Goal: Information Seeking & Learning: Learn about a topic

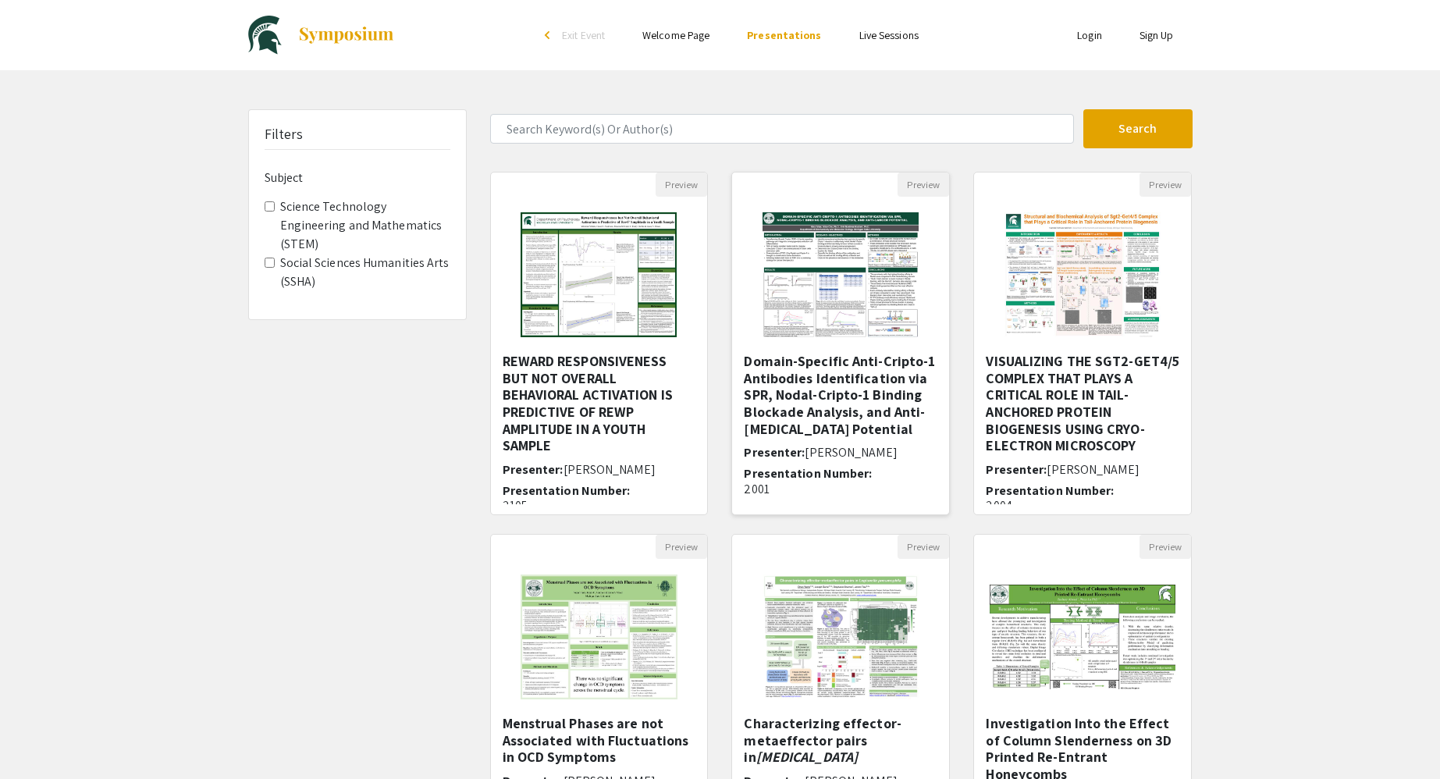
click at [872, 299] on img "Open Presentation <p>Domain-Specific Anti-Cripto-1 Antibodies Identification vi…" at bounding box center [840, 275] width 187 height 156
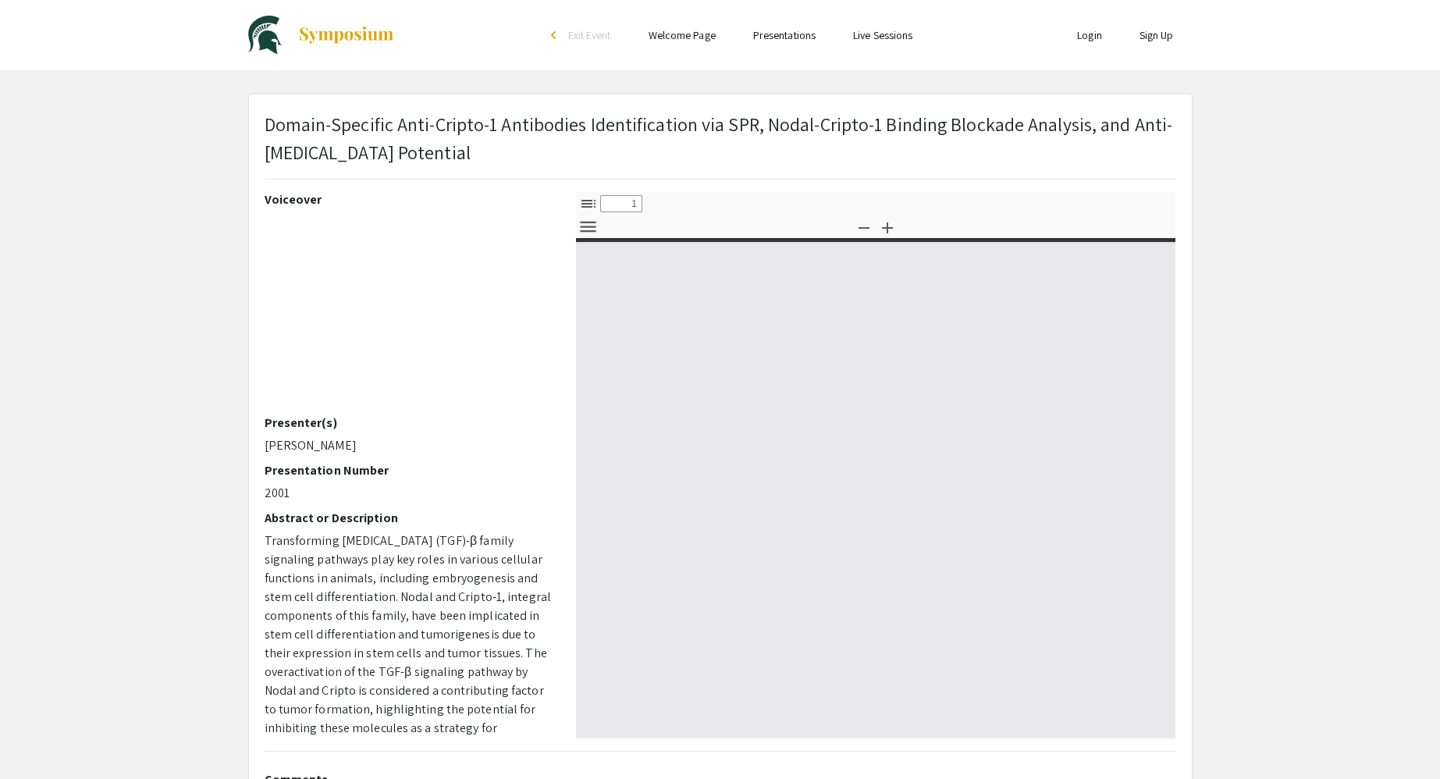
select select "custom"
type input "0"
select select "custom"
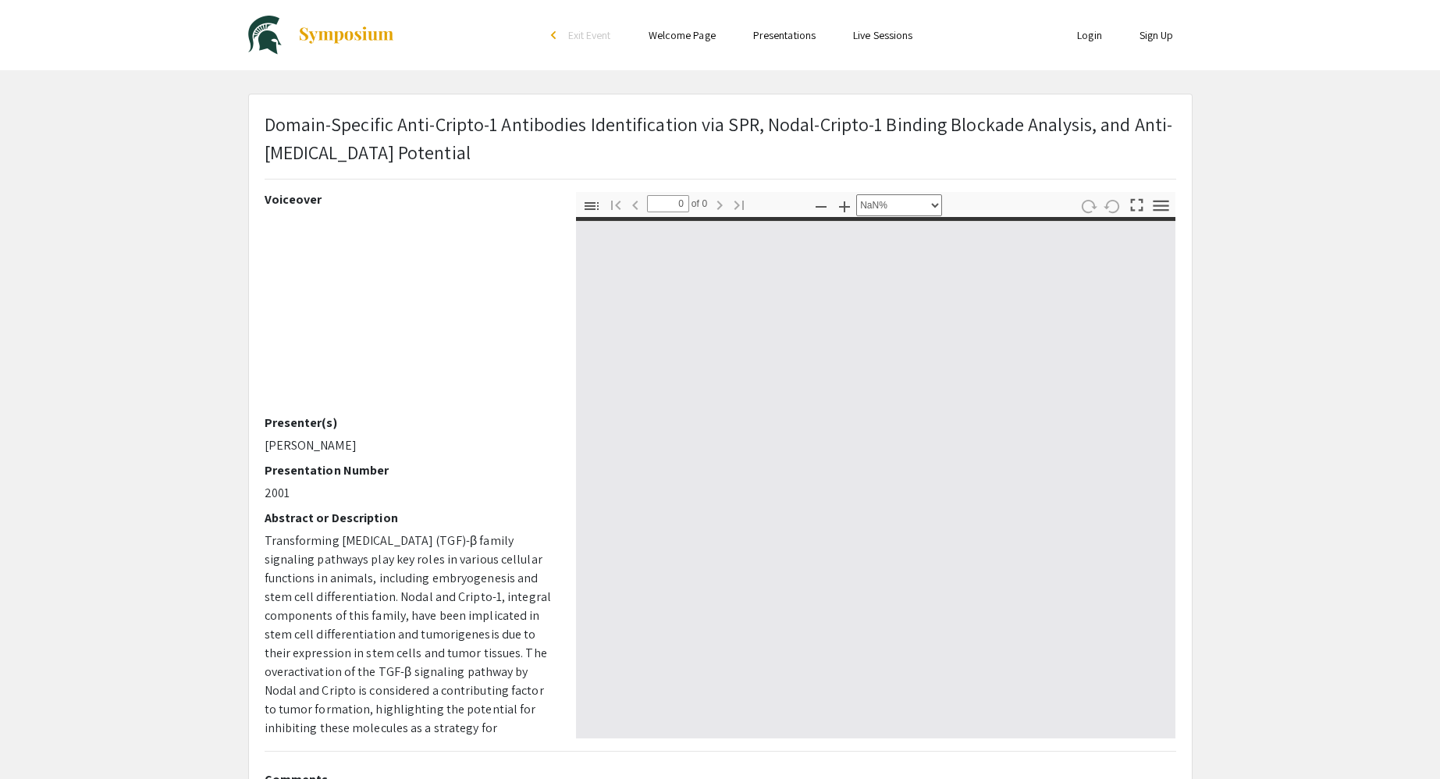
type input "1"
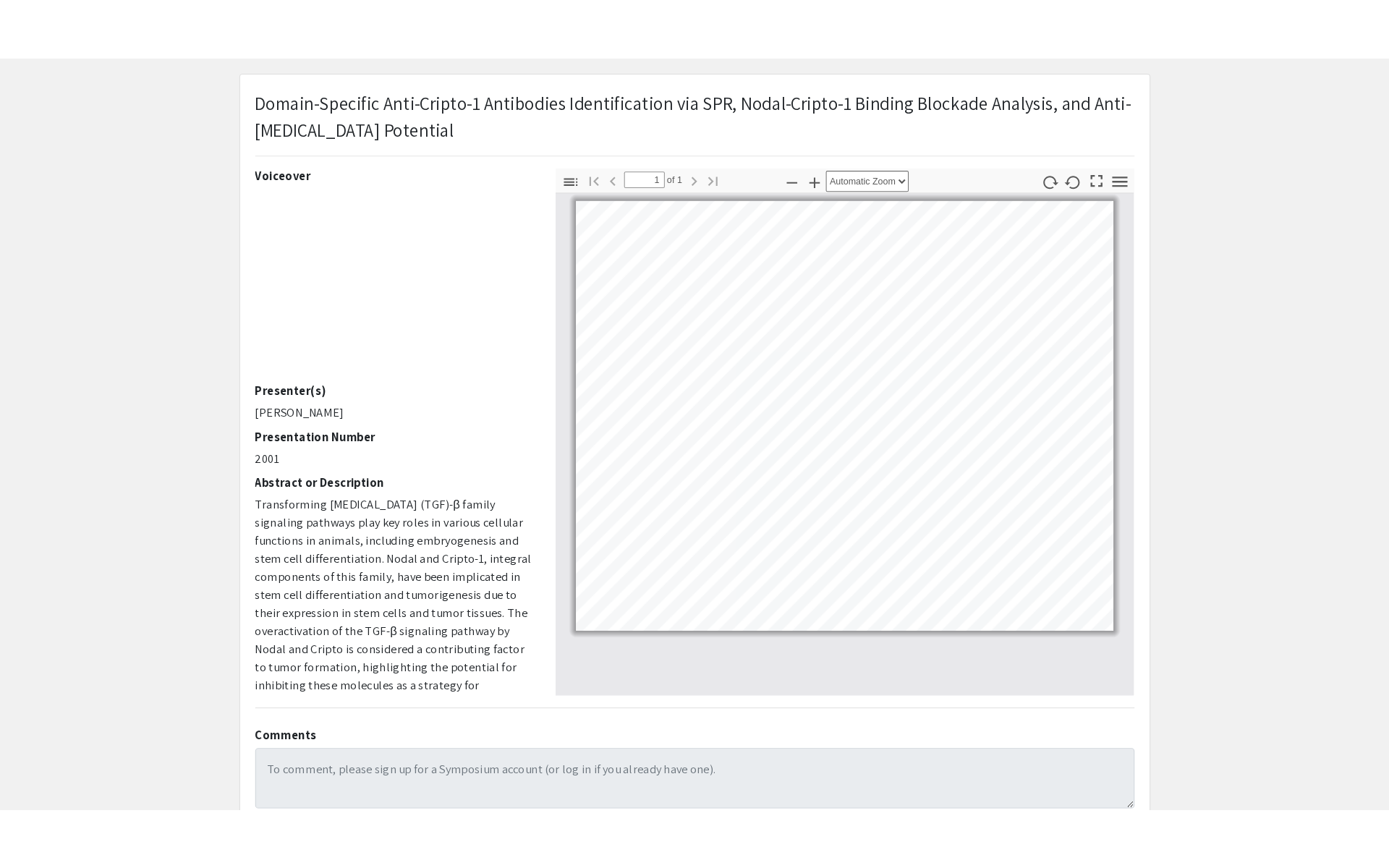
scroll to position [56, 0]
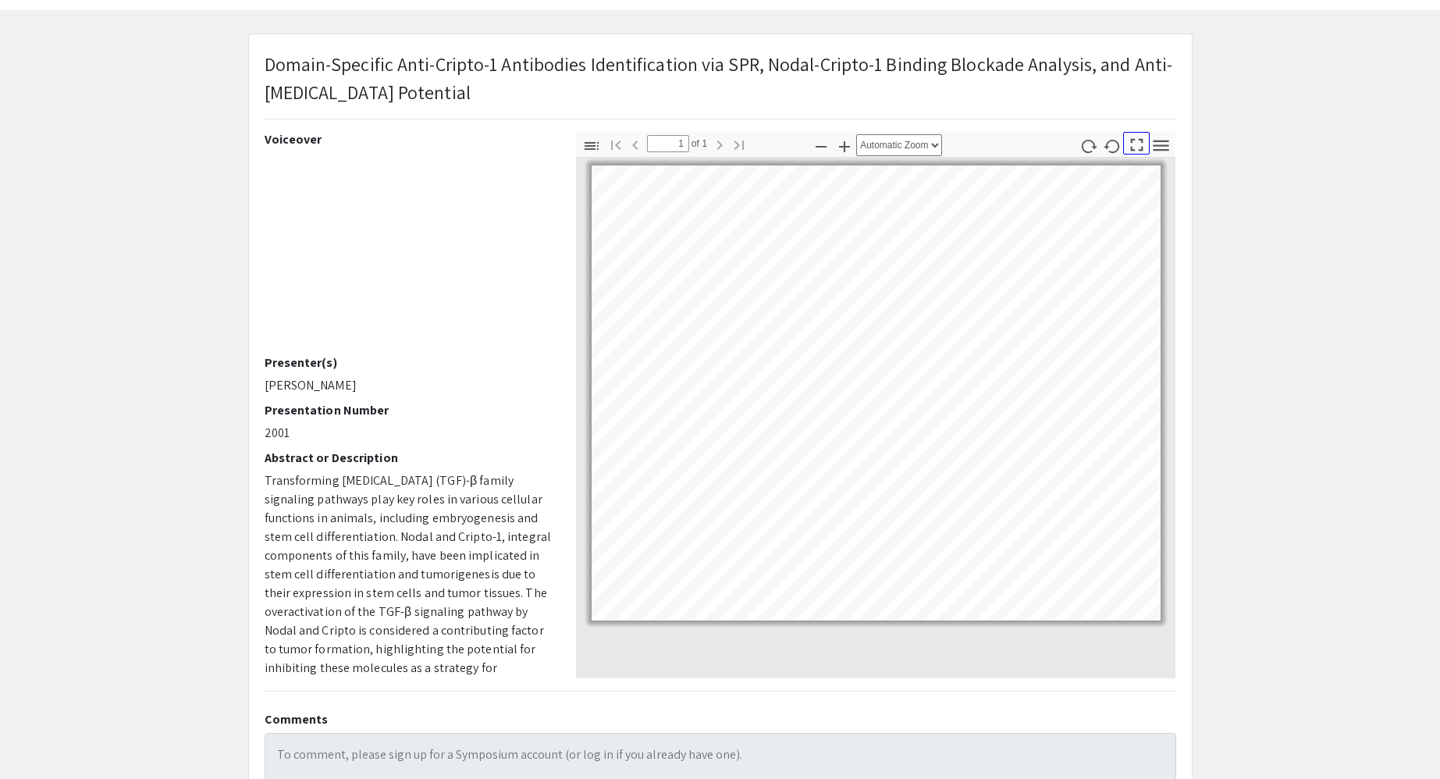
click at [1137, 148] on icon "button" at bounding box center [1136, 144] width 21 height 21
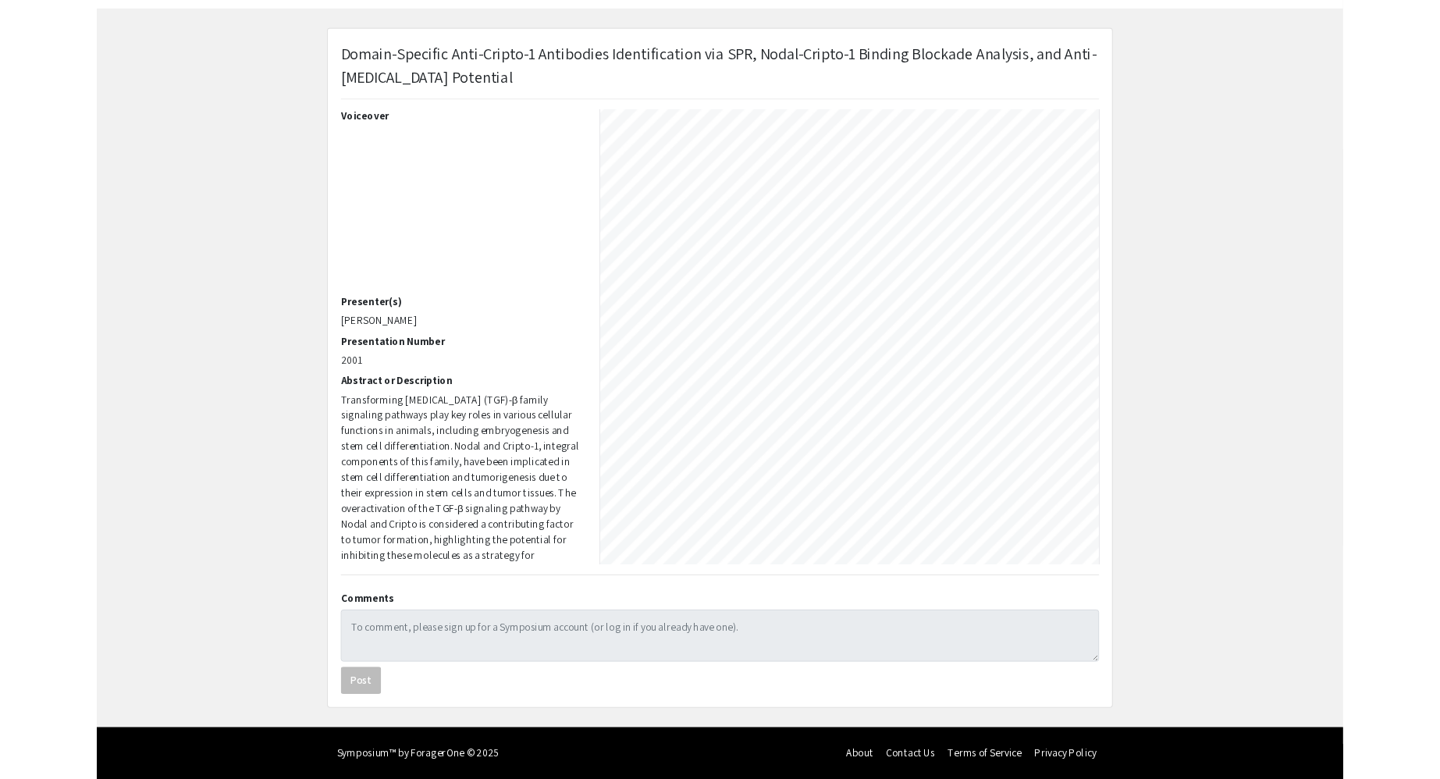
scroll to position [0, 0]
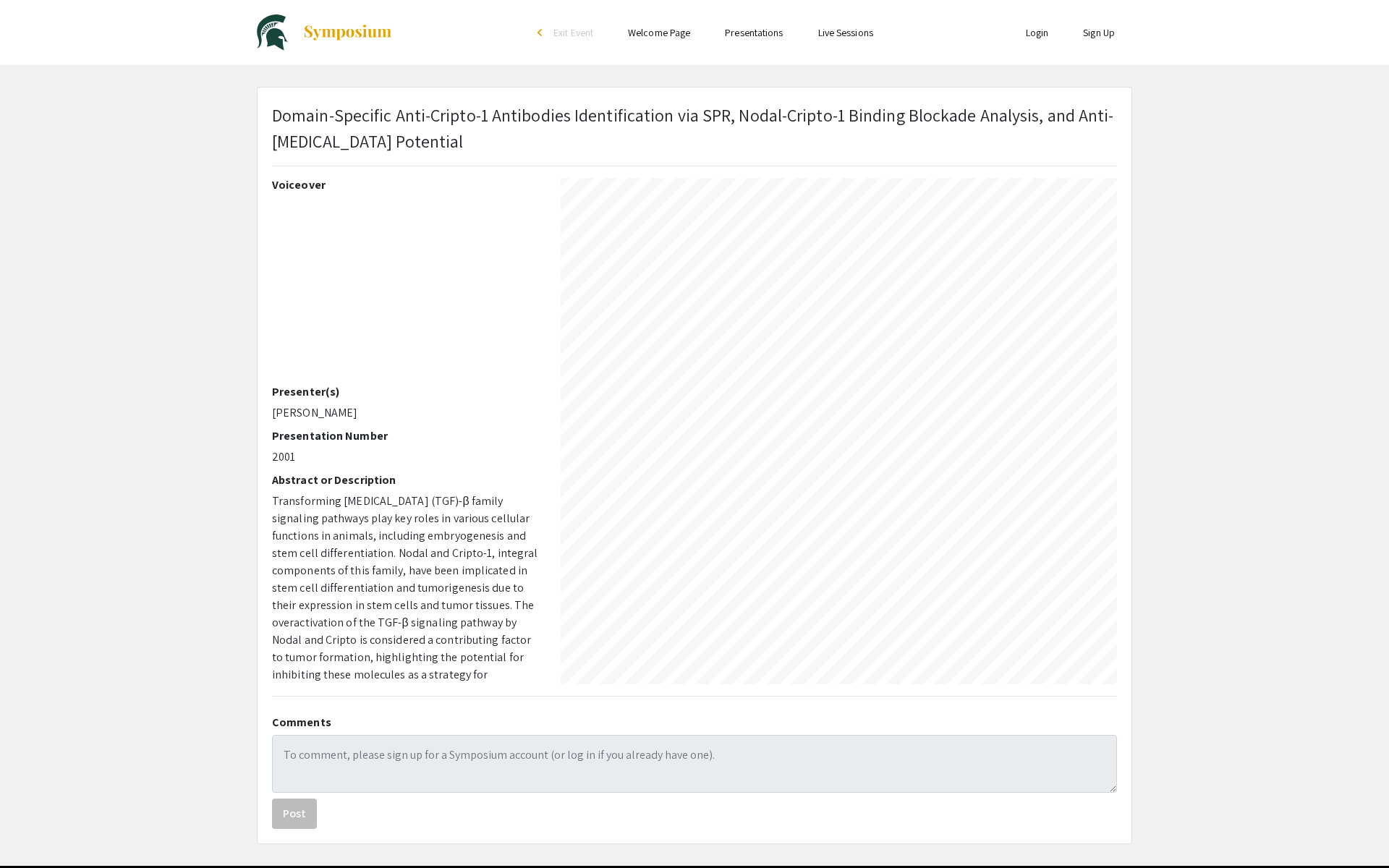
select select "auto"
